Goal: Task Accomplishment & Management: Manage account settings

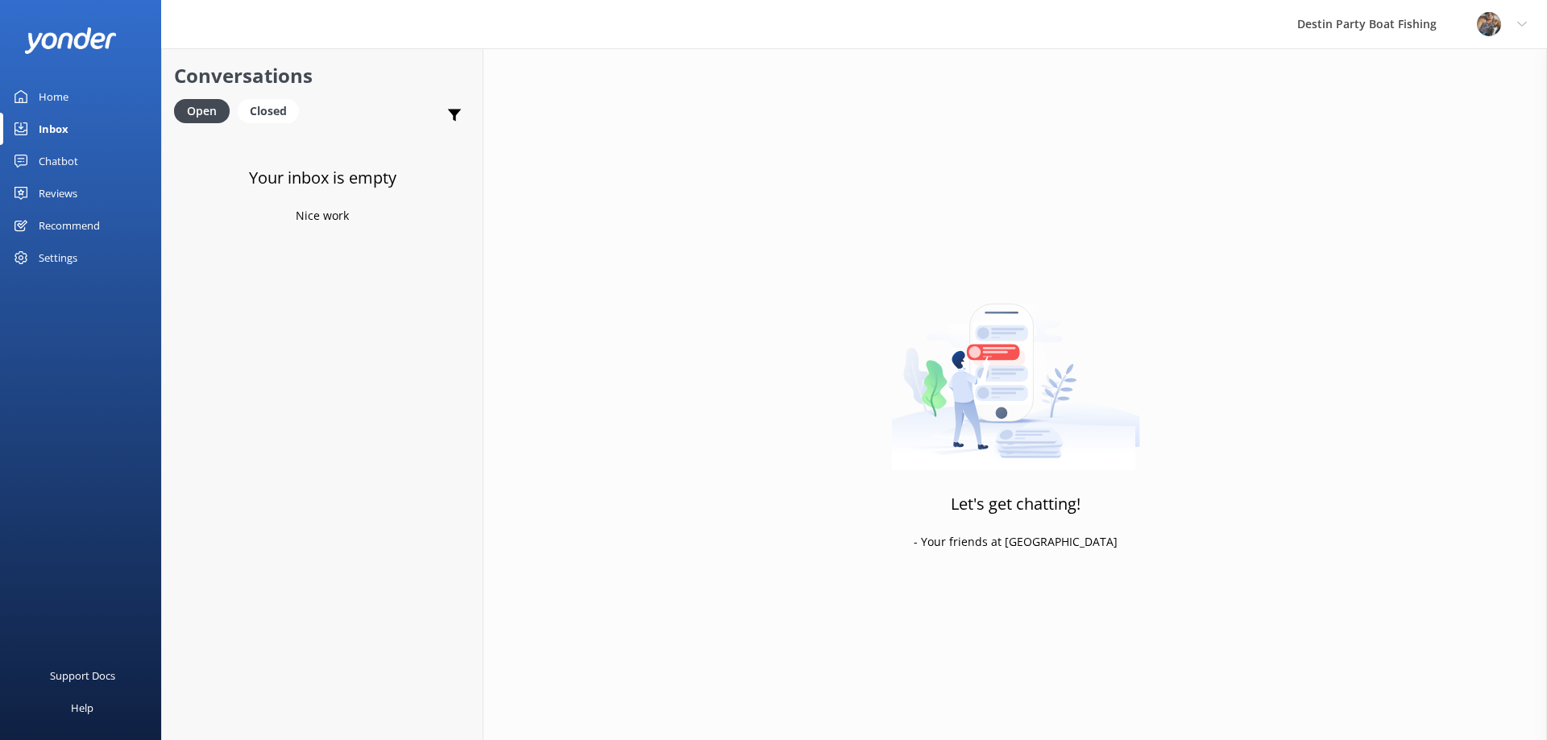
click at [58, 92] on div "Home" at bounding box center [54, 97] width 30 height 32
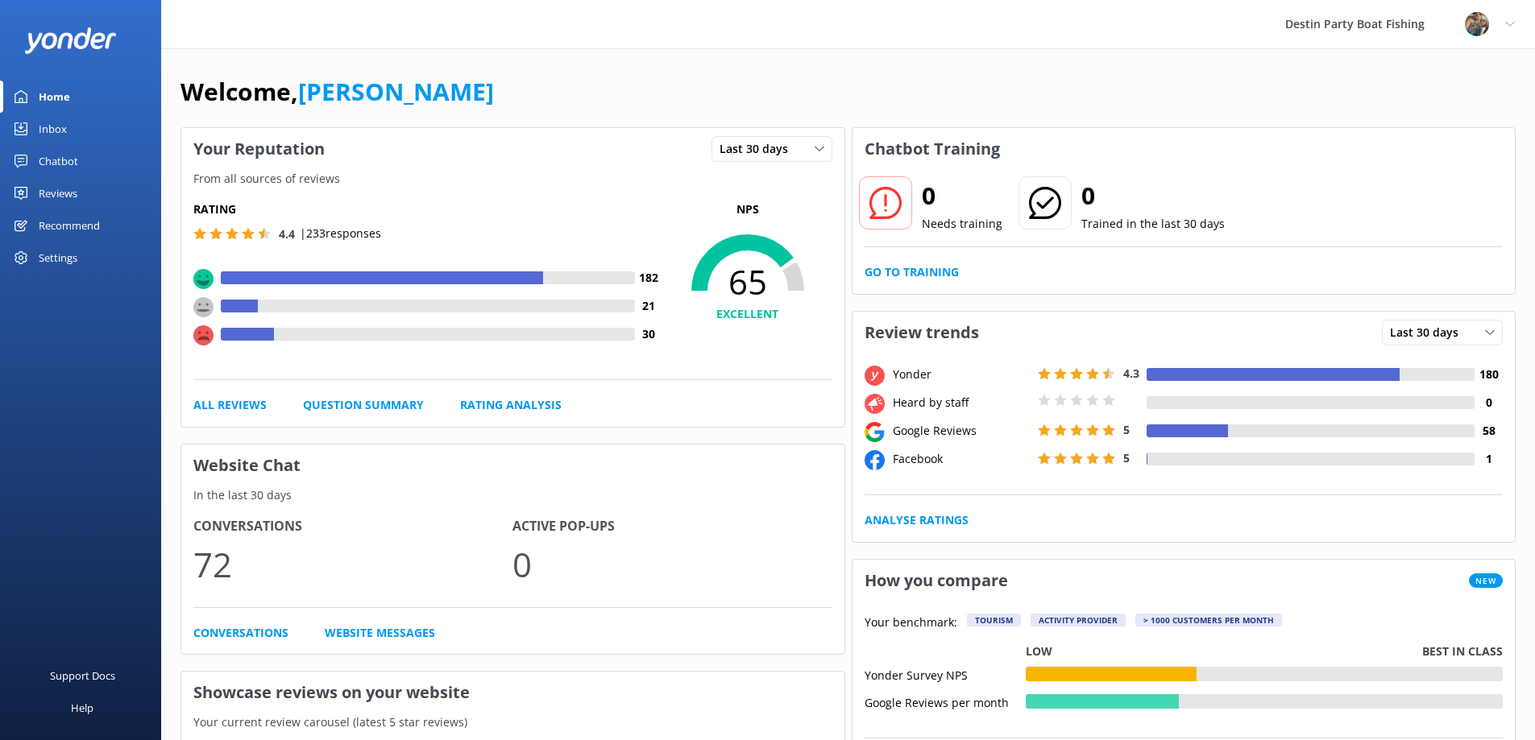
click at [56, 189] on div "Reviews" at bounding box center [58, 193] width 39 height 32
